Goal: Information Seeking & Learning: Understand process/instructions

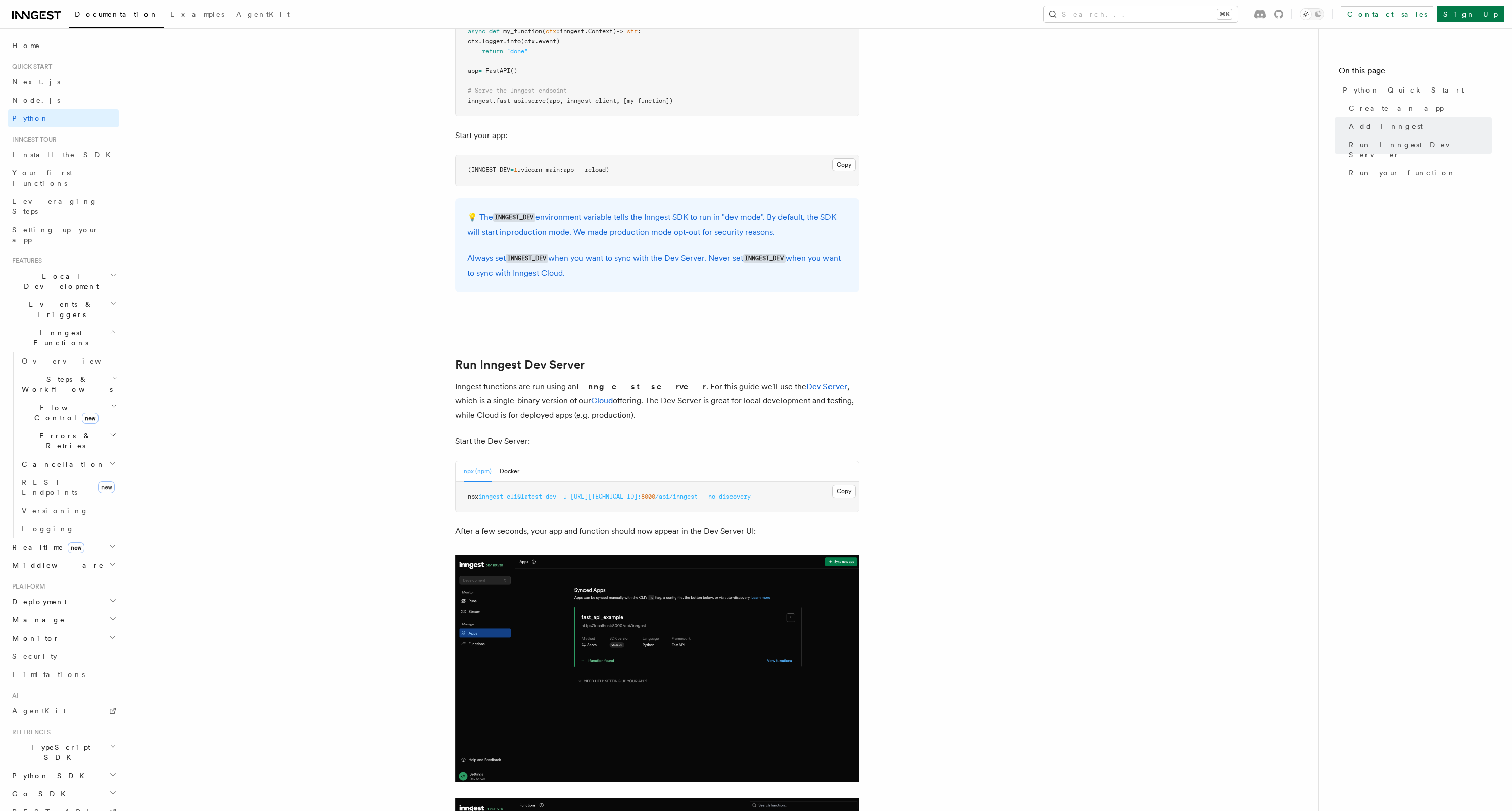
scroll to position [926, 0]
click at [495, 470] on div "npx (npm) Docker" at bounding box center [491, 470] width 56 height 21
click at [500, 470] on button "Docker" at bounding box center [509, 470] width 20 height 21
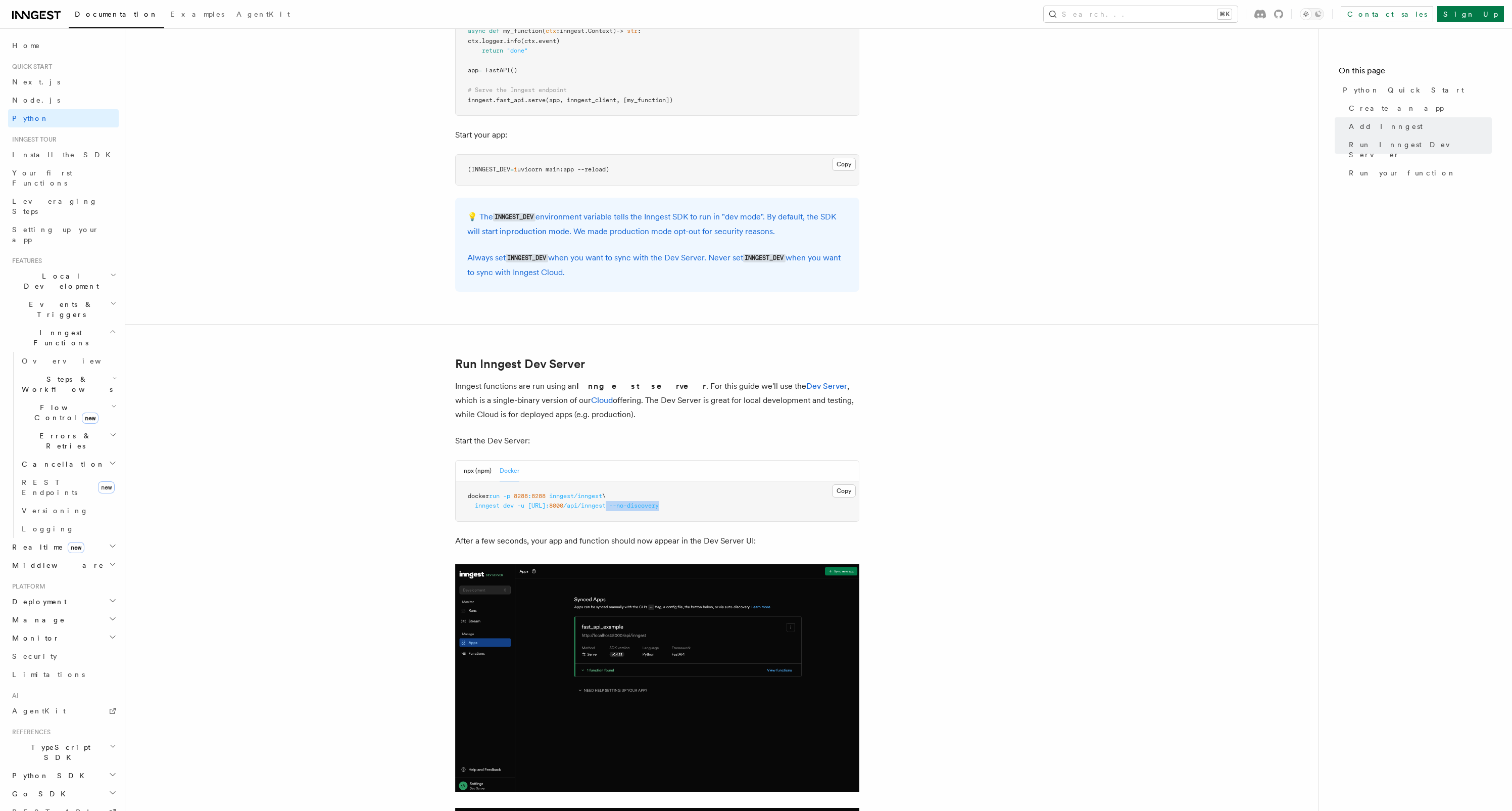
drag, startPoint x: 754, startPoint y: 506, endPoint x: 748, endPoint y: 501, distance: 7.8
click at [689, 506] on pre "docker run -p 8288 : 8288 inngest/inngest \ inngest dev -u http://host.docker.i…" at bounding box center [657, 501] width 403 height 40
click at [839, 492] on button "Copy Copied" at bounding box center [844, 491] width 23 height 13
